Goal: Task Accomplishment & Management: Complete application form

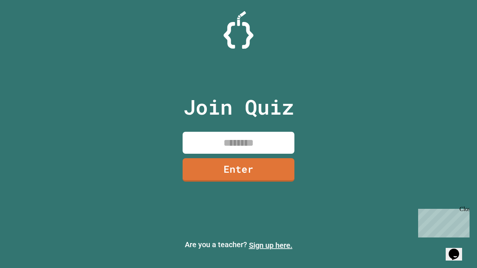
click at [271, 246] on link "Sign up here." at bounding box center [271, 245] width 44 height 9
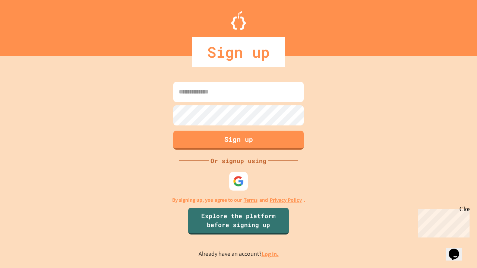
click at [271, 254] on link "Log in." at bounding box center [270, 254] width 17 height 8
